Goal: Find specific page/section: Find specific page/section

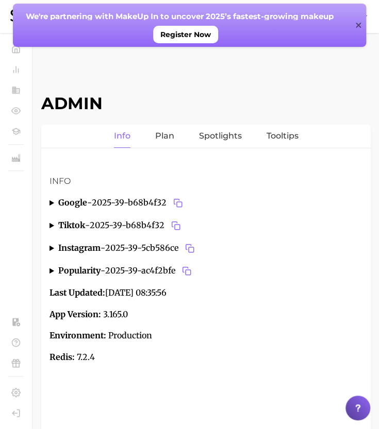
click at [177, 66] on div "Admin Info Plan Spotlights Tooltips Info google - 2025-39-b68b4f32 FR actual mo…" at bounding box center [205, 268] width 329 height 439
click at [208, 89] on div "Admin Info Plan Spotlights Tooltips Info google - 2025-39-b68b4f32 FR actual mo…" at bounding box center [205, 268] width 329 height 439
click at [361, 23] on icon at bounding box center [358, 25] width 5 height 8
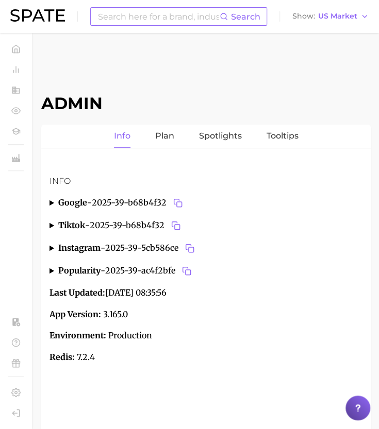
click at [181, 12] on input at bounding box center [158, 17] width 123 height 18
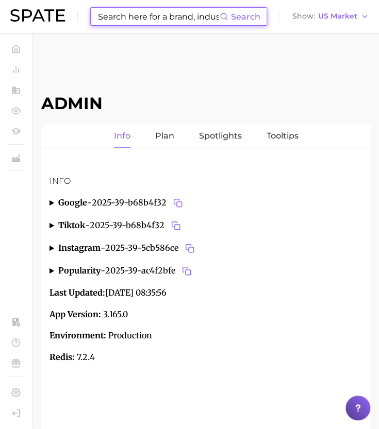
paste input "brand product_line colour pop shrek"
click at [181, 12] on input "brand product_line colour pop shrek" at bounding box center [158, 17] width 123 height 18
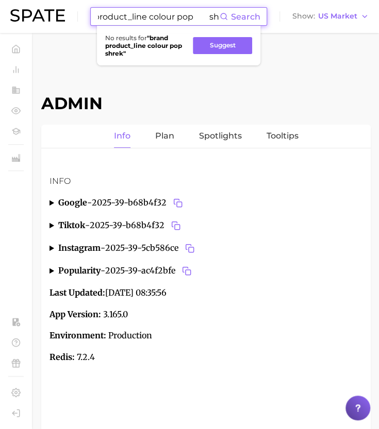
click at [181, 12] on input "brand product_line colour pop shrek" at bounding box center [158, 17] width 123 height 18
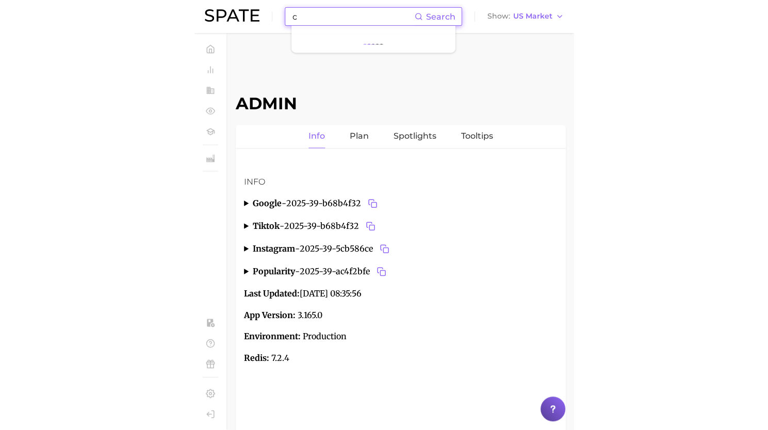
scroll to position [0, 0]
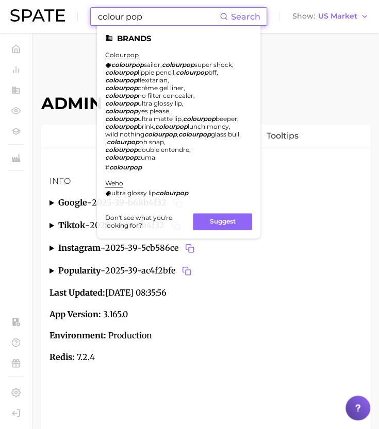
type input "colour pop"
